Goal: Information Seeking & Learning: Learn about a topic

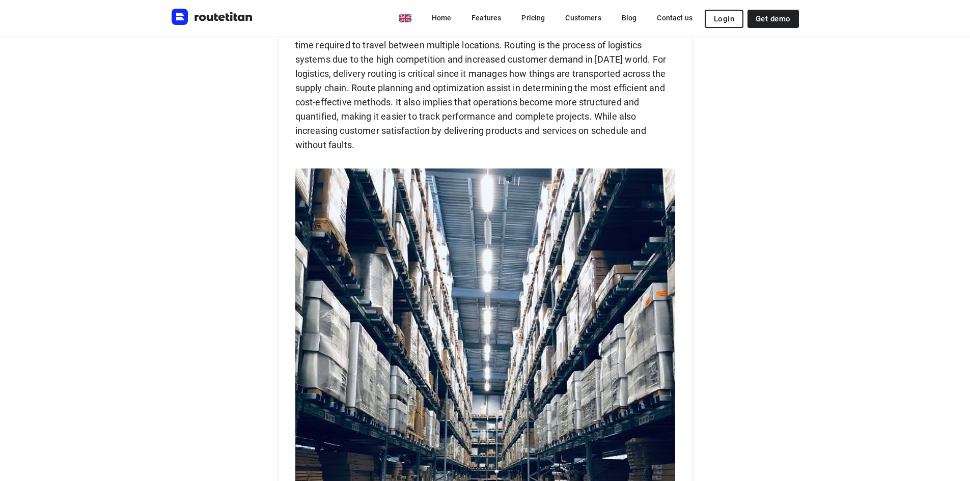
scroll to position [1375, 0]
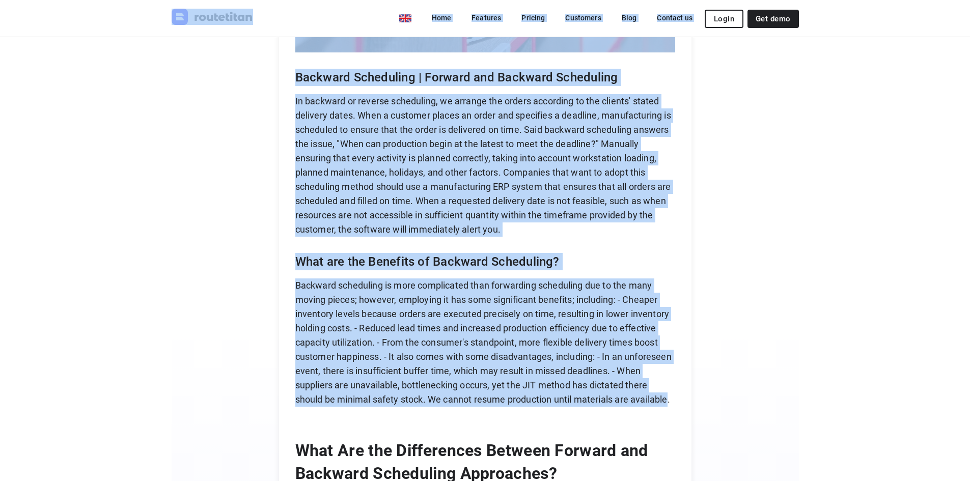
scroll to position [3643, 0]
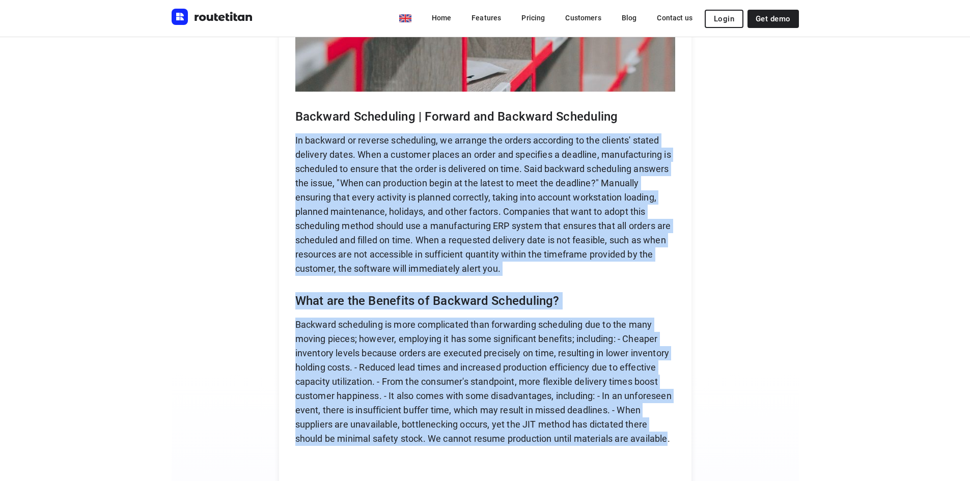
drag, startPoint x: 674, startPoint y: 312, endPoint x: 298, endPoint y: 137, distance: 414.5
copy div "In backward or reverse scheduling, we arrange the orders according to the clien…"
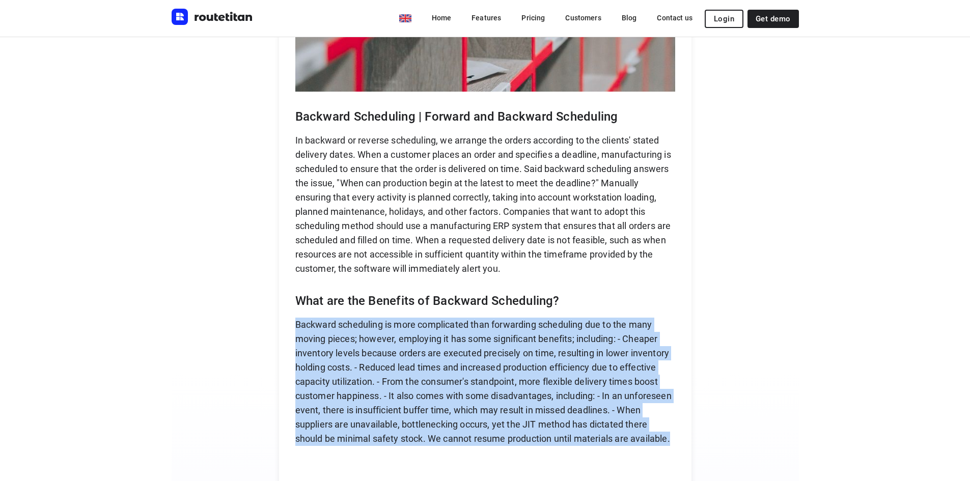
drag, startPoint x: 298, startPoint y: 321, endPoint x: 678, endPoint y: 438, distance: 396.9
copy p "Backward scheduling is more complicated than forwarding scheduling due to the m…"
